Goal: Check status

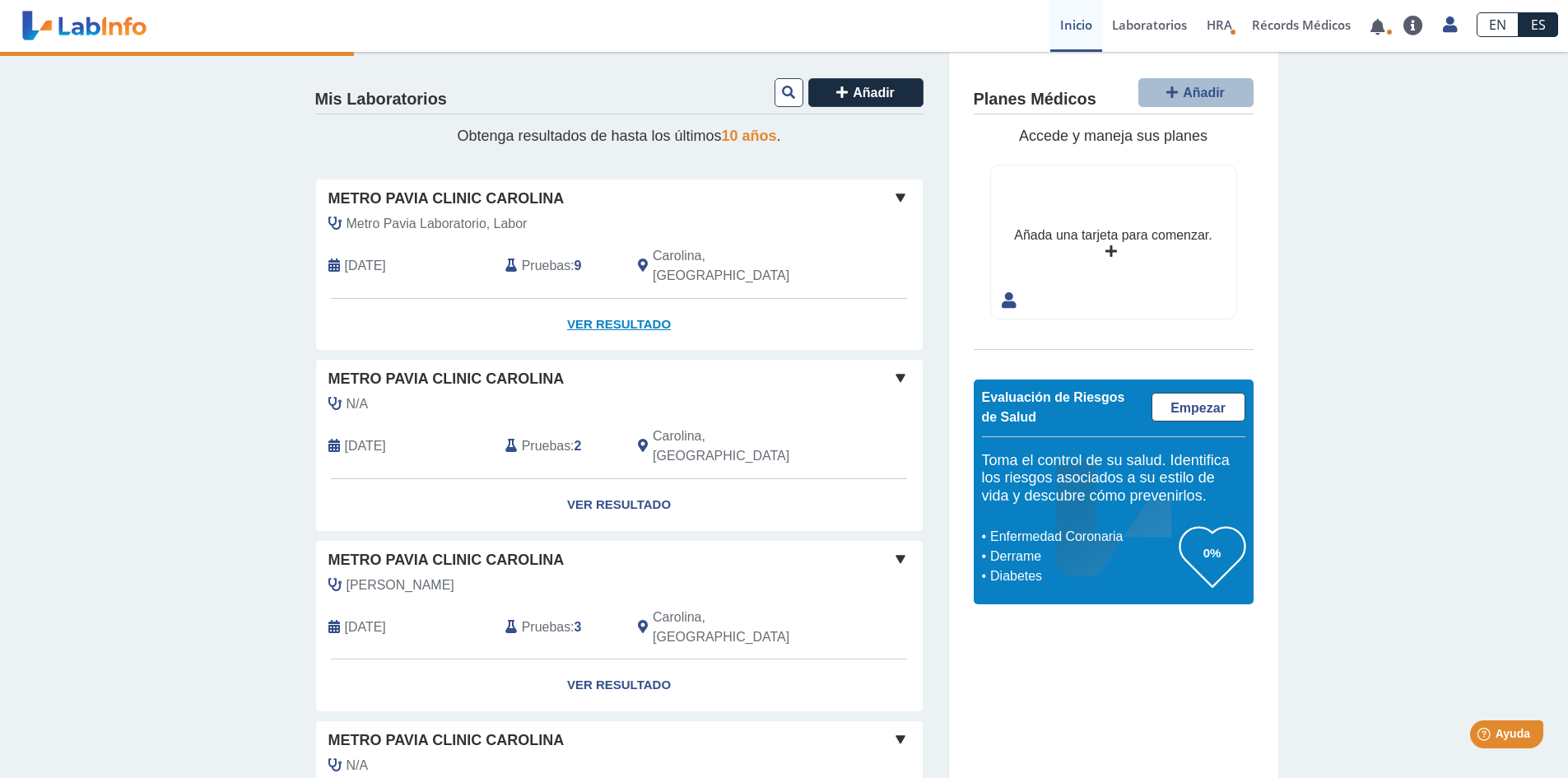
click at [598, 301] on link "Ver Resultado" at bounding box center [620, 324] width 606 height 52
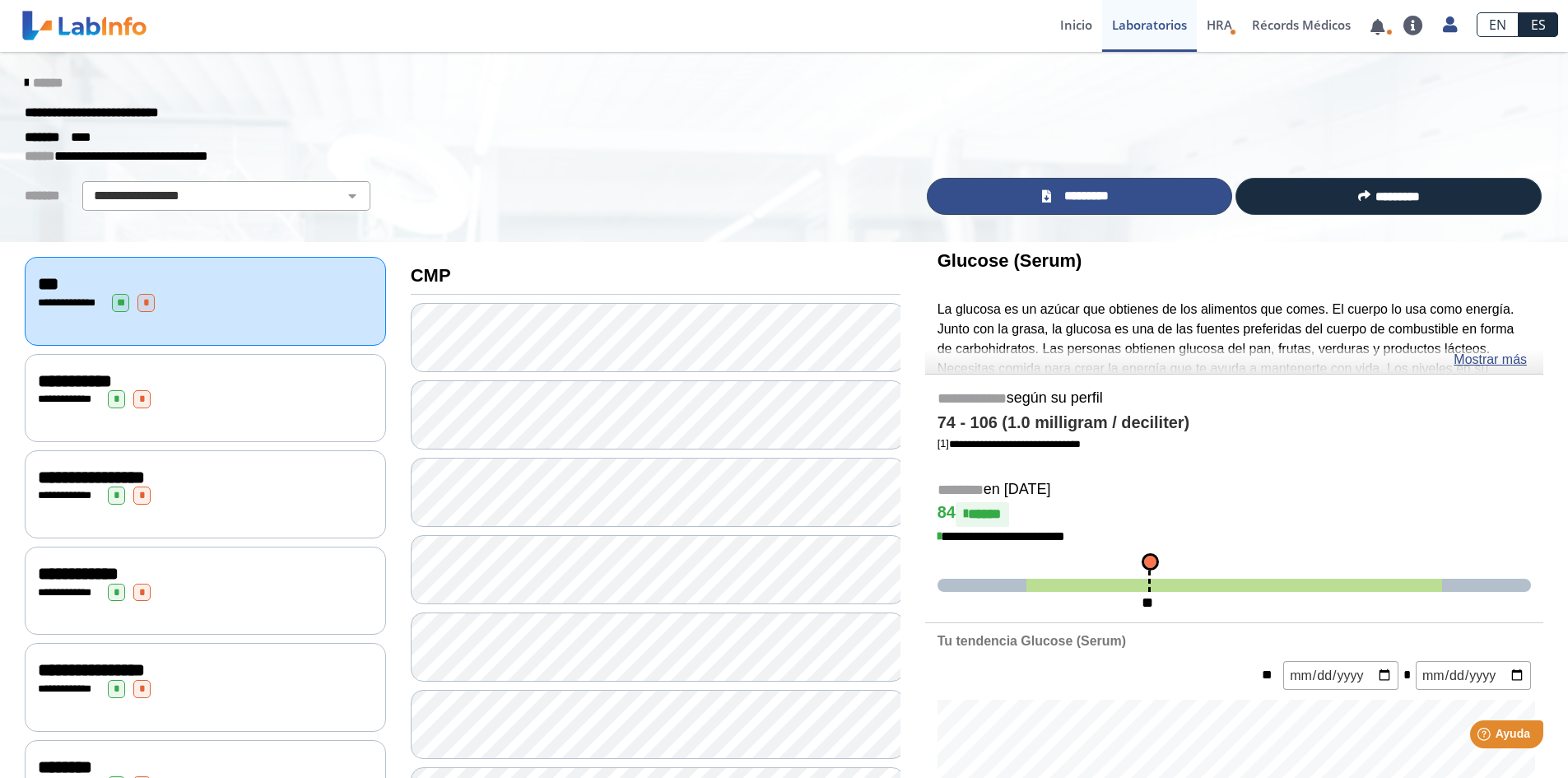
click at [1071, 188] on span "*********" at bounding box center [1086, 197] width 60 height 19
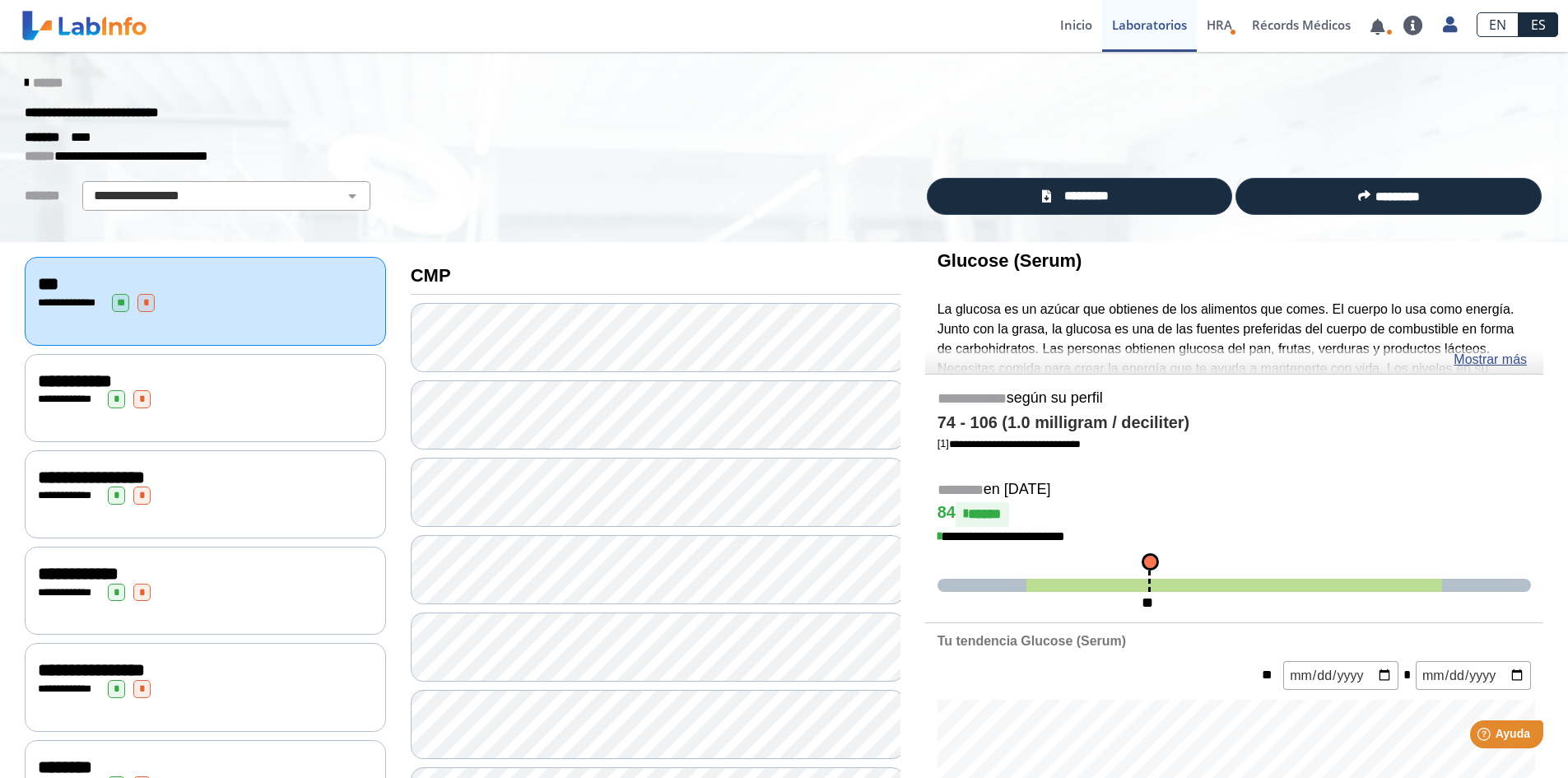
click at [1189, 87] on div "******" at bounding box center [784, 84] width 1543 height 30
